Goal: Browse casually

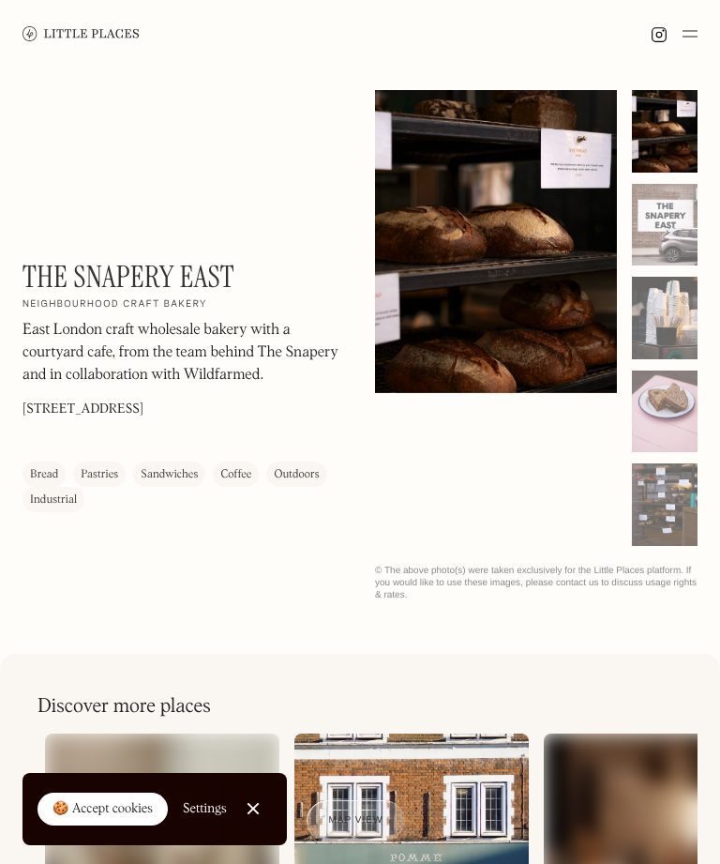
click at [693, 504] on div at bounding box center [665, 504] width 66 height 83
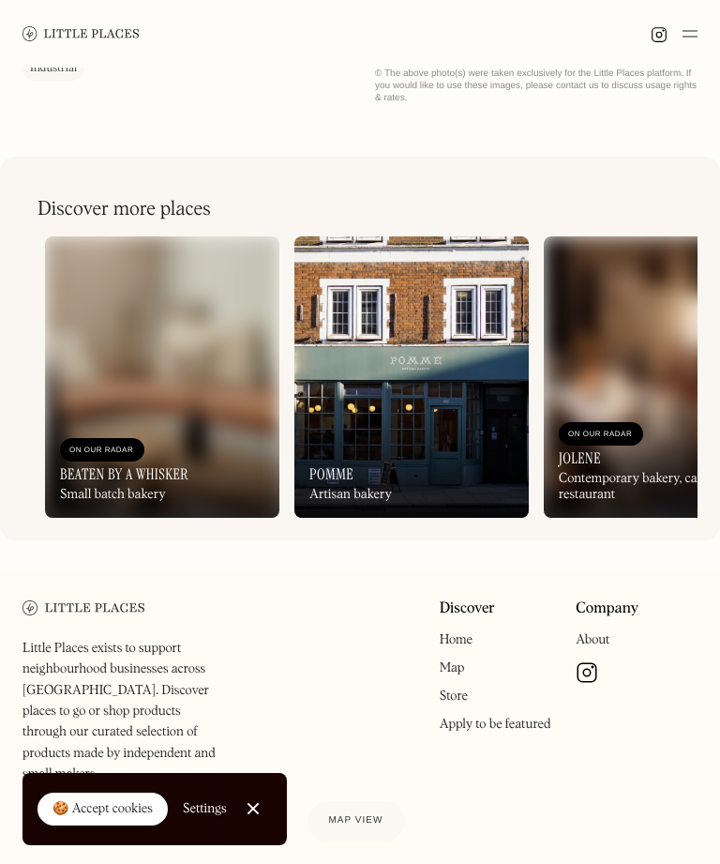
scroll to position [500, 0]
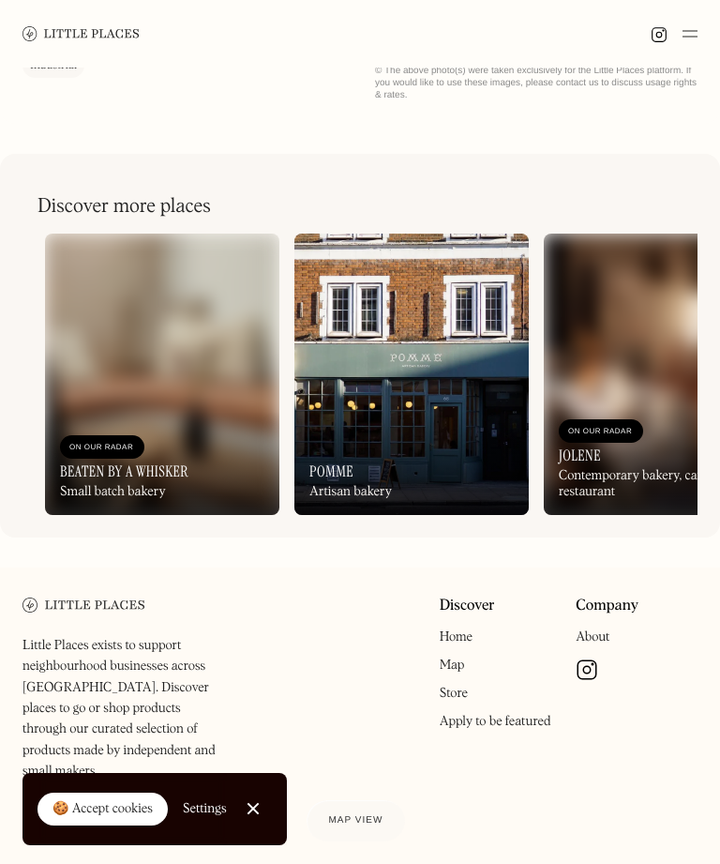
click at [594, 667] on img at bounding box center [587, 669] width 23 height 23
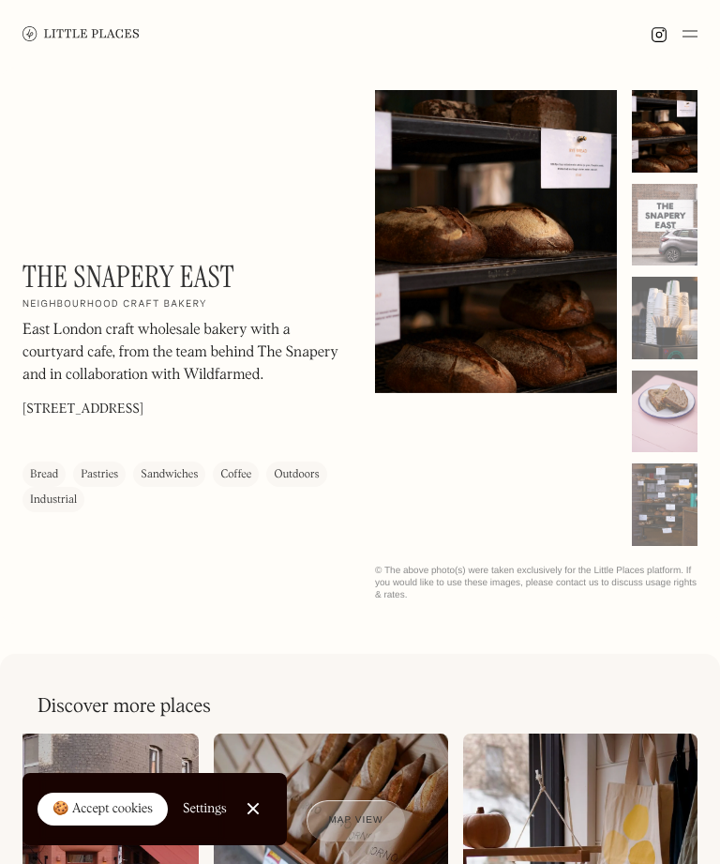
click at [710, 40] on div at bounding box center [360, 34] width 720 height 68
click at [695, 44] on img at bounding box center [690, 34] width 15 height 23
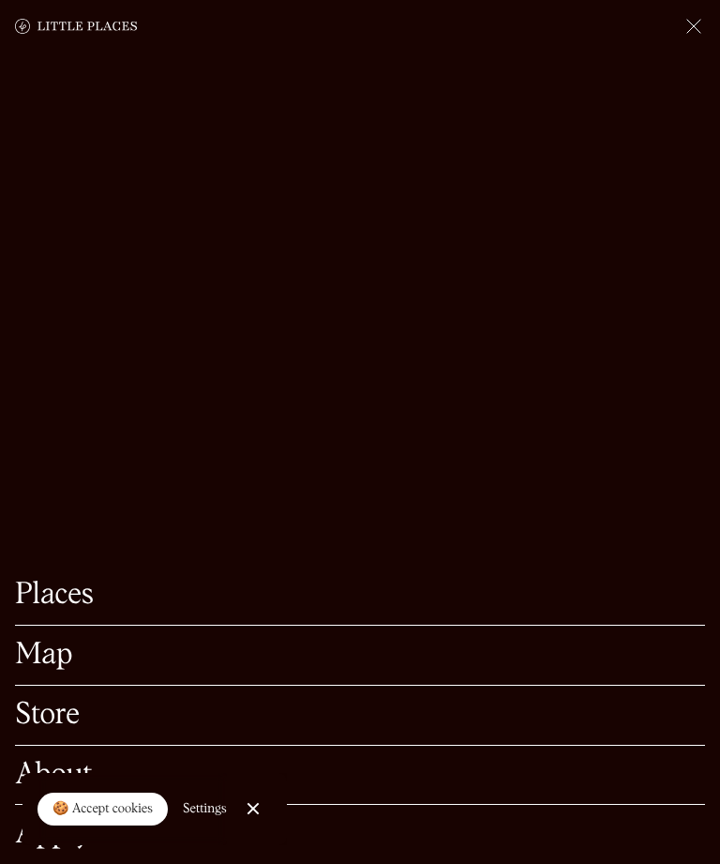
click at [698, 29] on img at bounding box center [694, 26] width 23 height 23
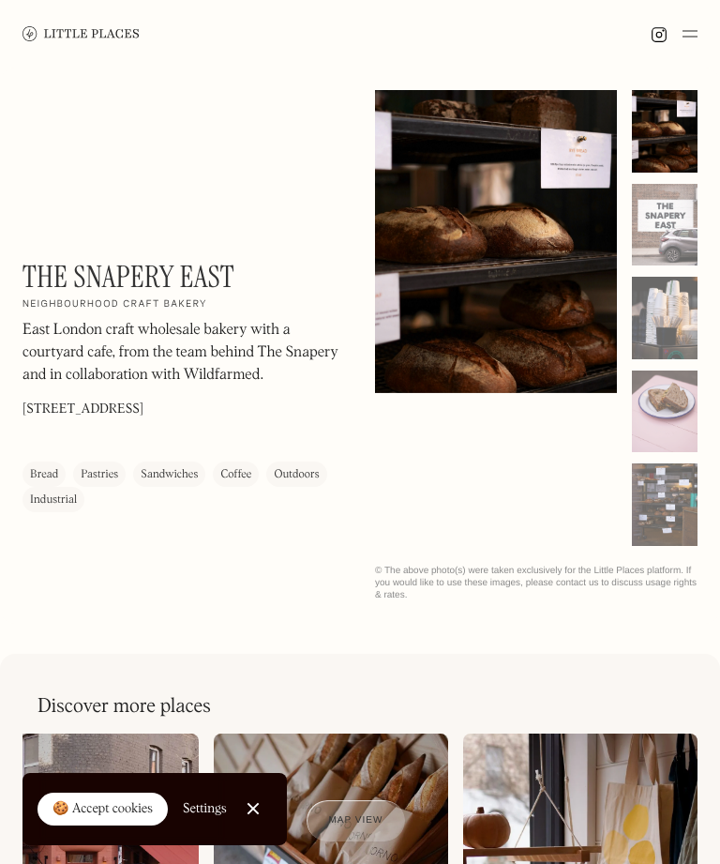
click at [691, 38] on img at bounding box center [690, 34] width 15 height 23
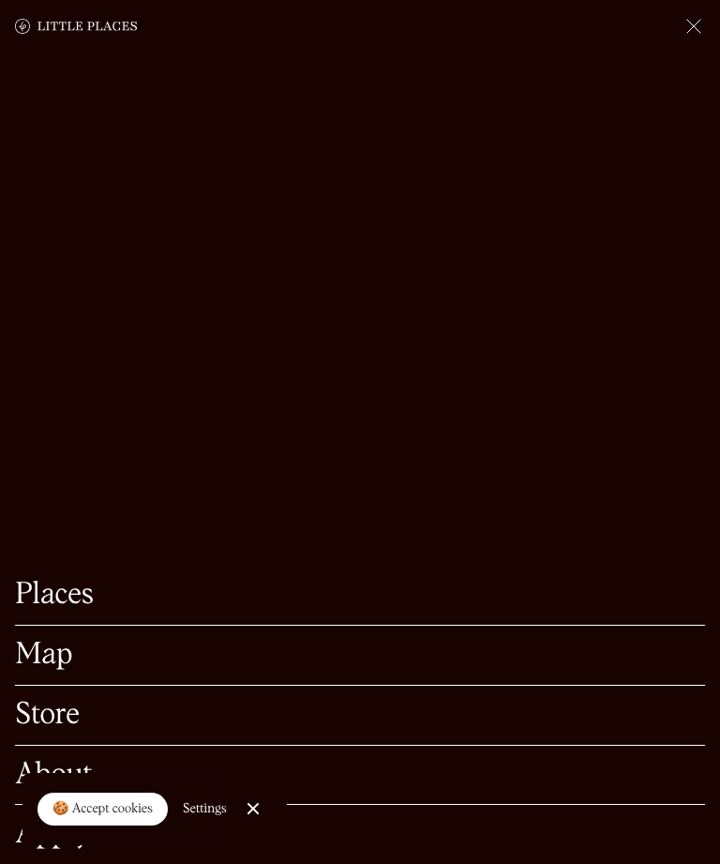
scroll to position [500, 0]
click at [571, 790] on link "About" at bounding box center [360, 774] width 690 height 29
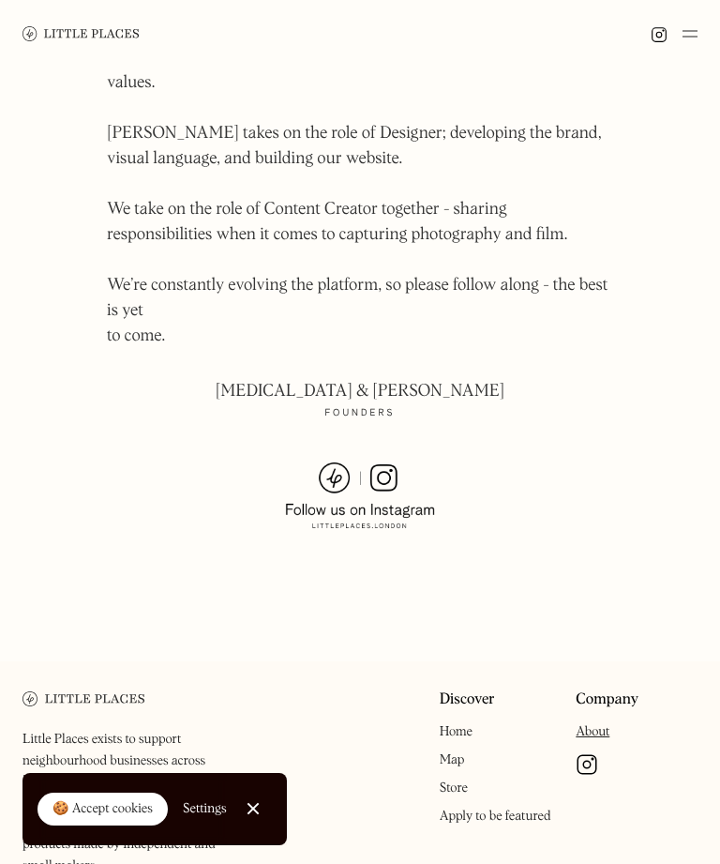
scroll to position [1348, 0]
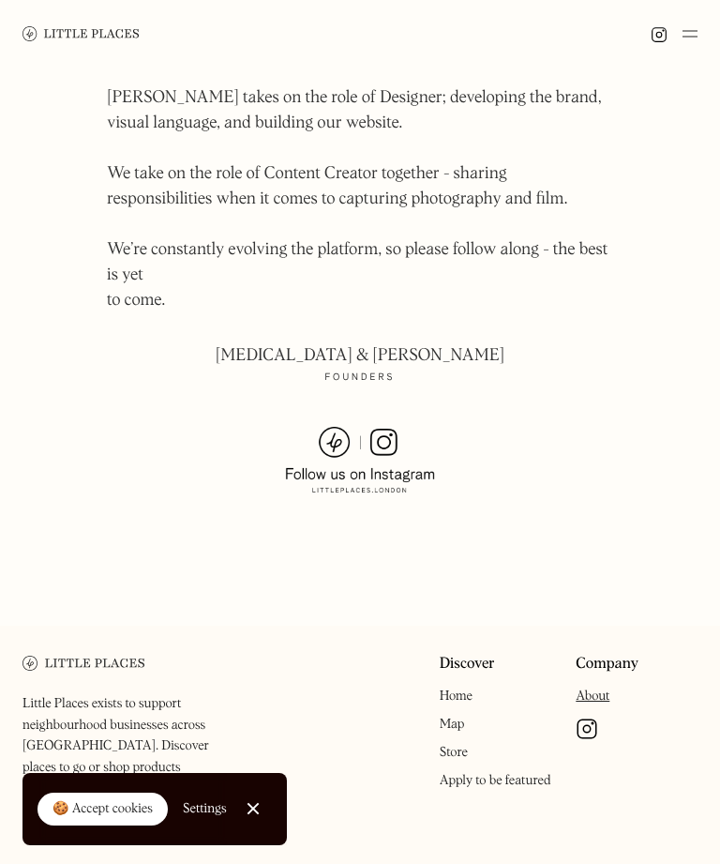
click at [390, 427] on img at bounding box center [360, 461] width 150 height 68
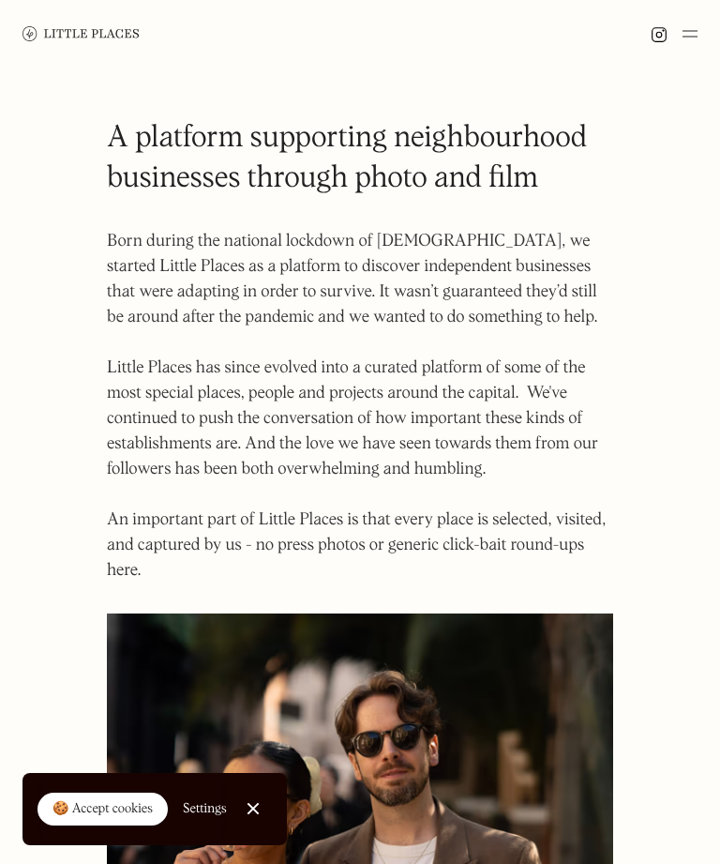
scroll to position [1408, 0]
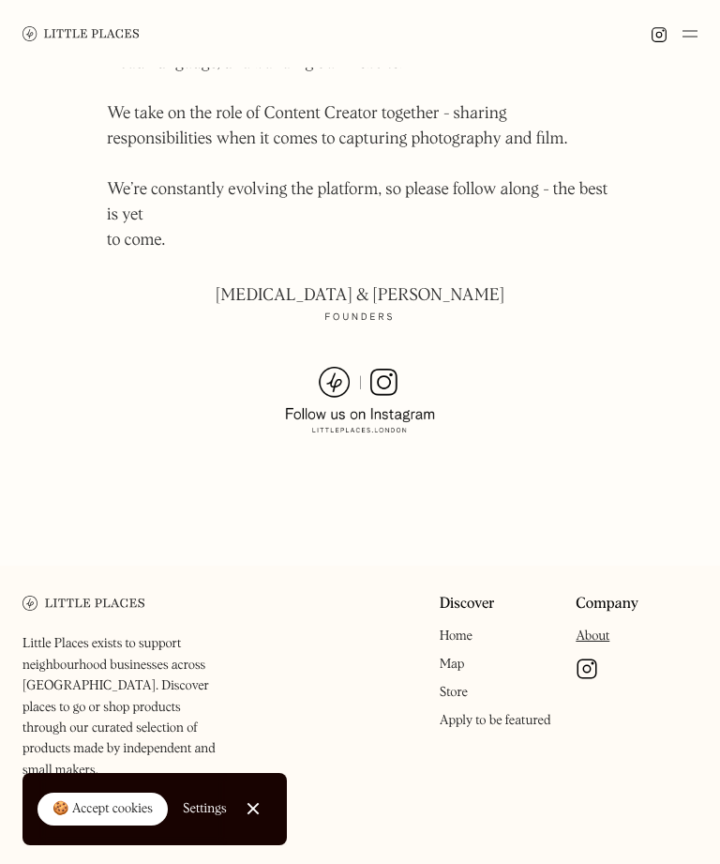
click at [384, 367] on img at bounding box center [360, 401] width 150 height 68
